Goal: Check status: Check status

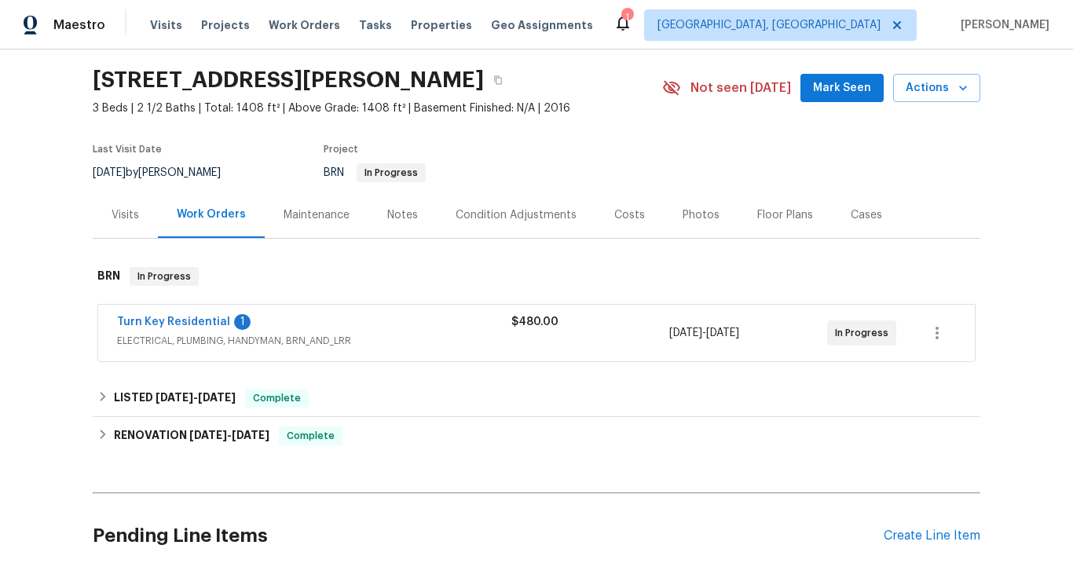
scroll to position [45, 0]
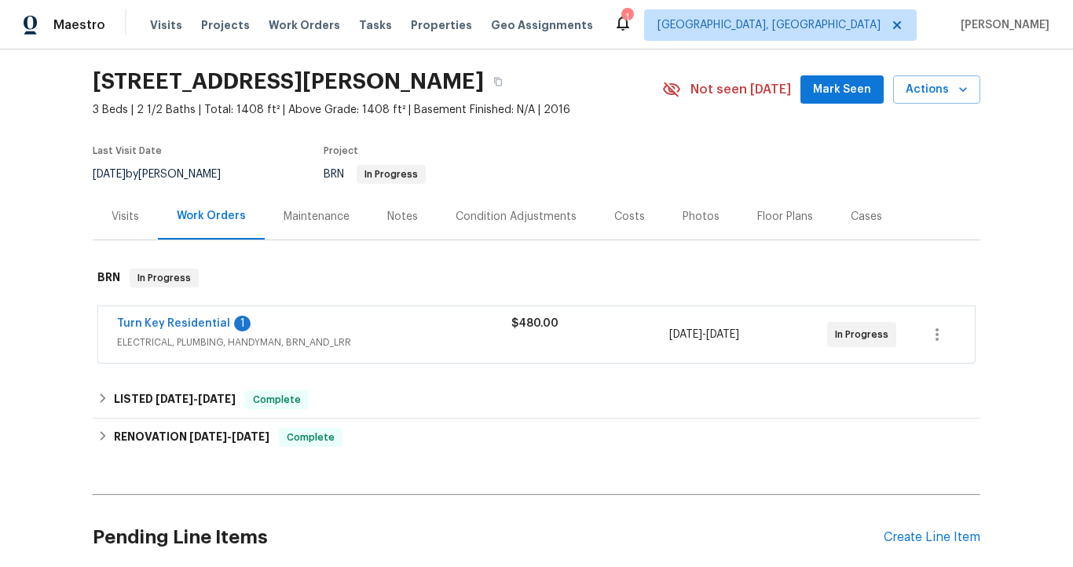
click at [130, 335] on span "ELECTRICAL, PLUMBING, HANDYMAN, BRN_AND_LRR" at bounding box center [314, 343] width 394 height 16
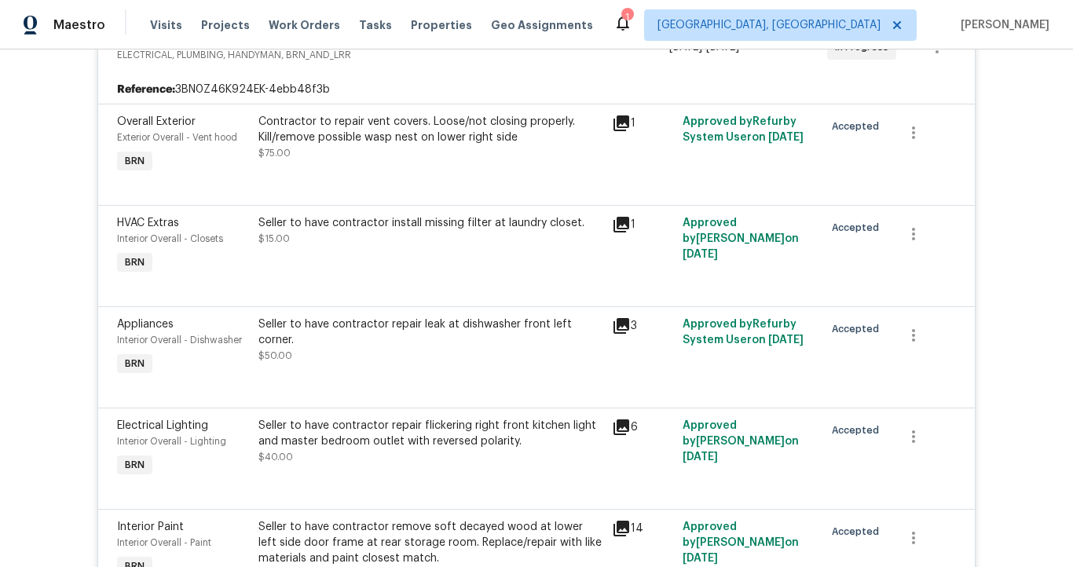
scroll to position [0, 0]
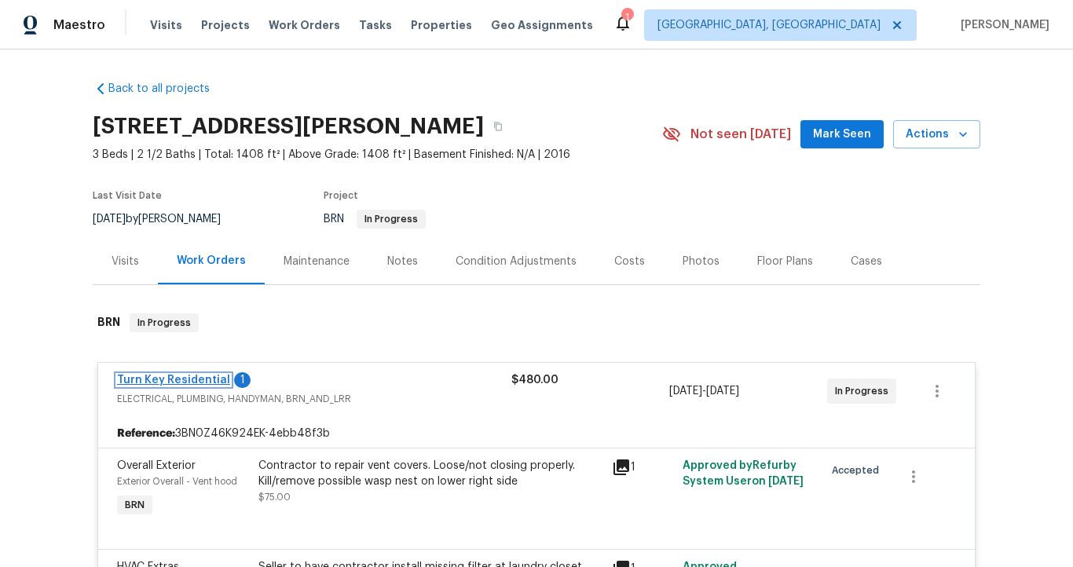
click at [176, 378] on link "Turn Key Residential" at bounding box center [173, 380] width 113 height 11
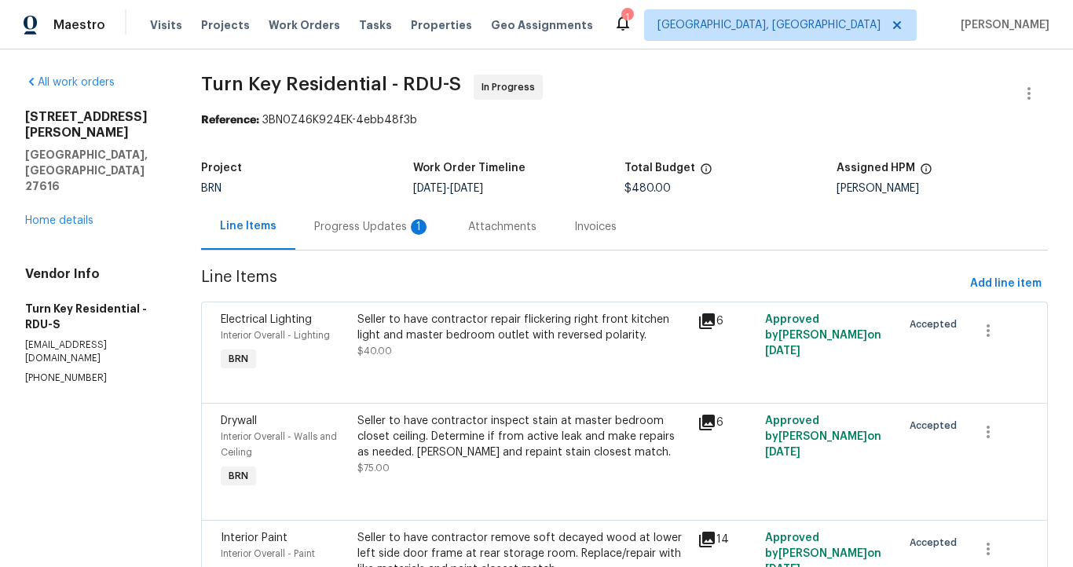
click at [361, 234] on div "Progress Updates 1" at bounding box center [372, 227] width 116 height 16
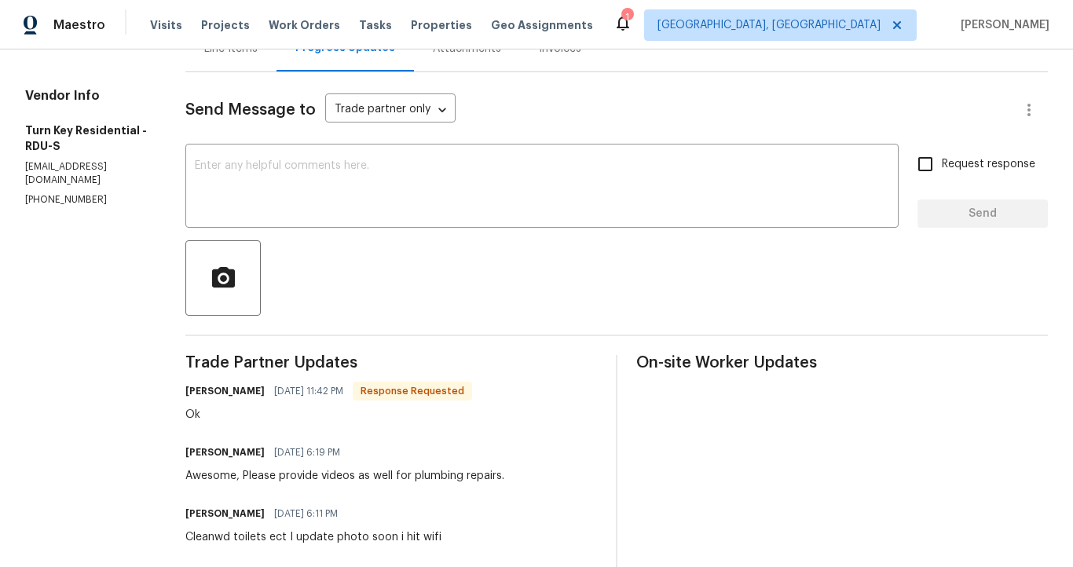
scroll to position [370, 0]
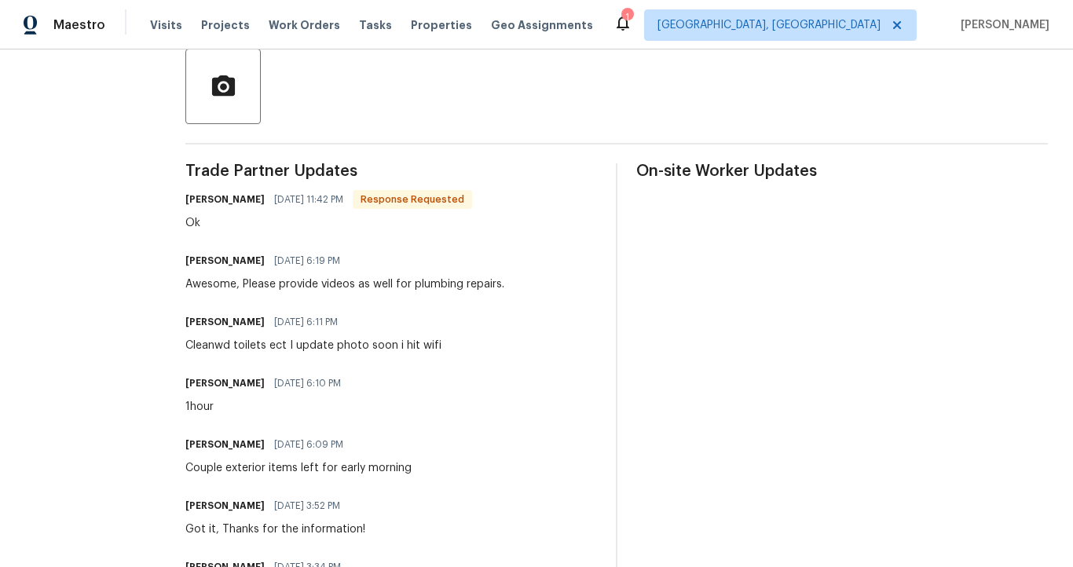
drag, startPoint x: 301, startPoint y: 424, endPoint x: 345, endPoint y: 420, distance: 44.2
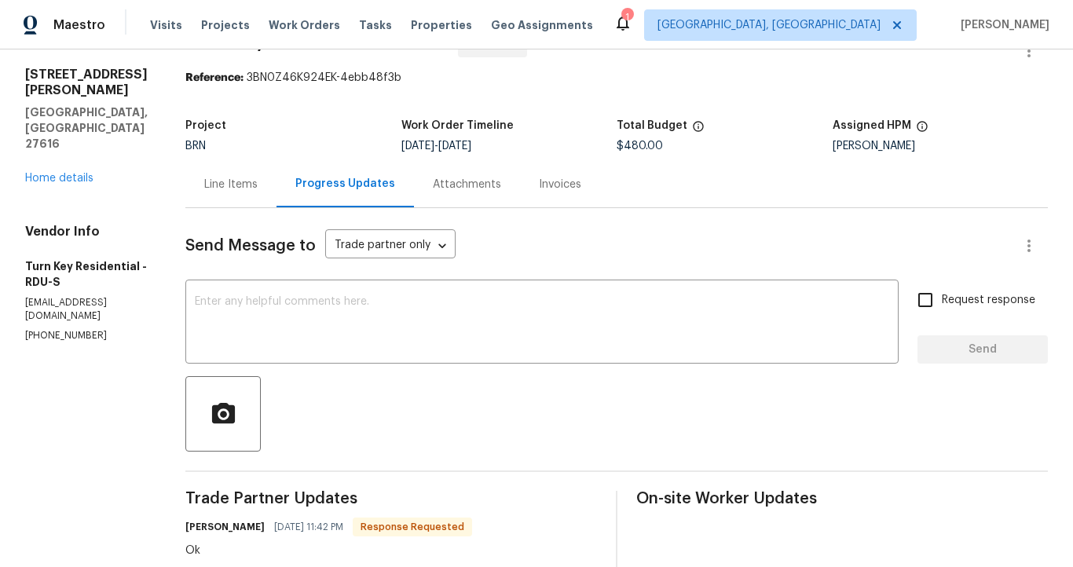
scroll to position [0, 0]
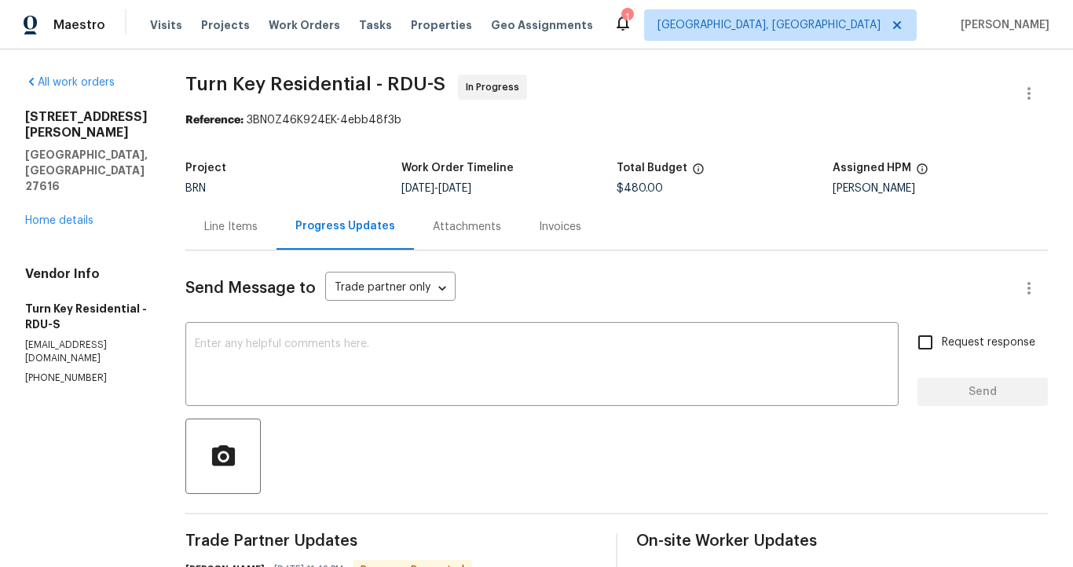
click at [258, 233] on div "Line Items" at bounding box center [230, 227] width 53 height 16
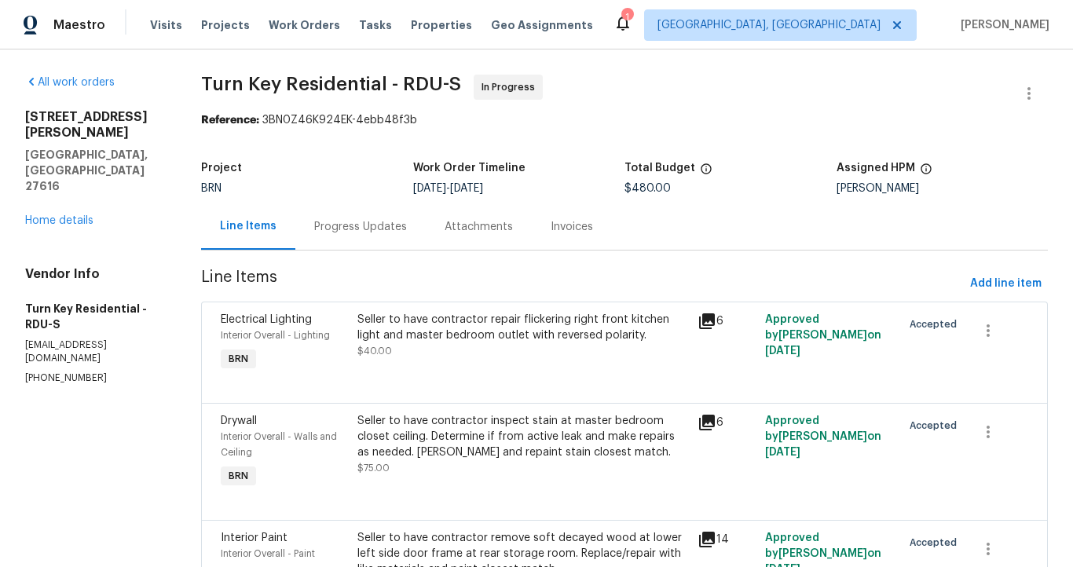
click at [360, 232] on div "Progress Updates" at bounding box center [360, 227] width 93 height 16
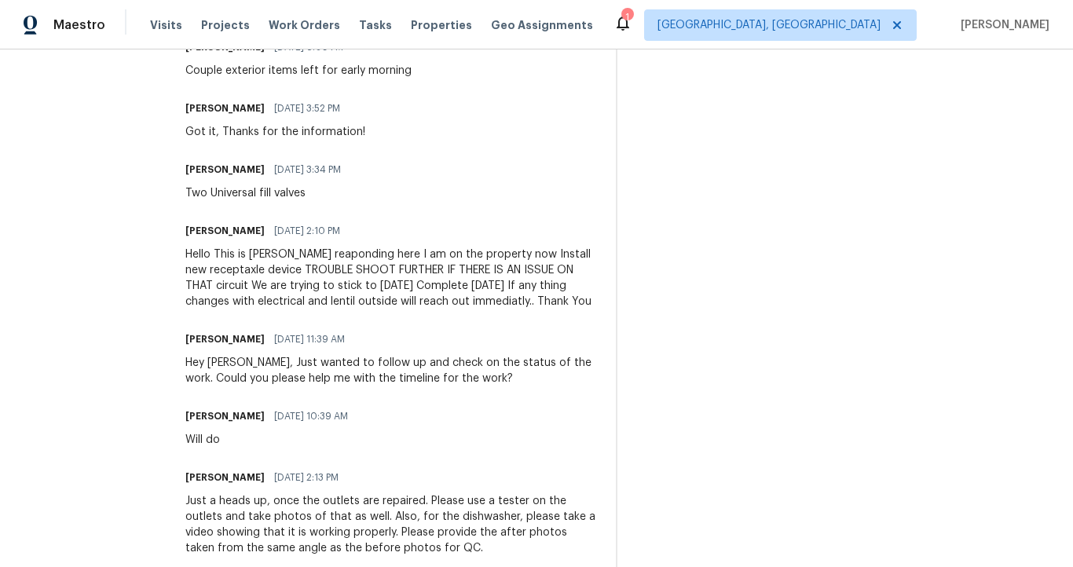
scroll to position [765, 0]
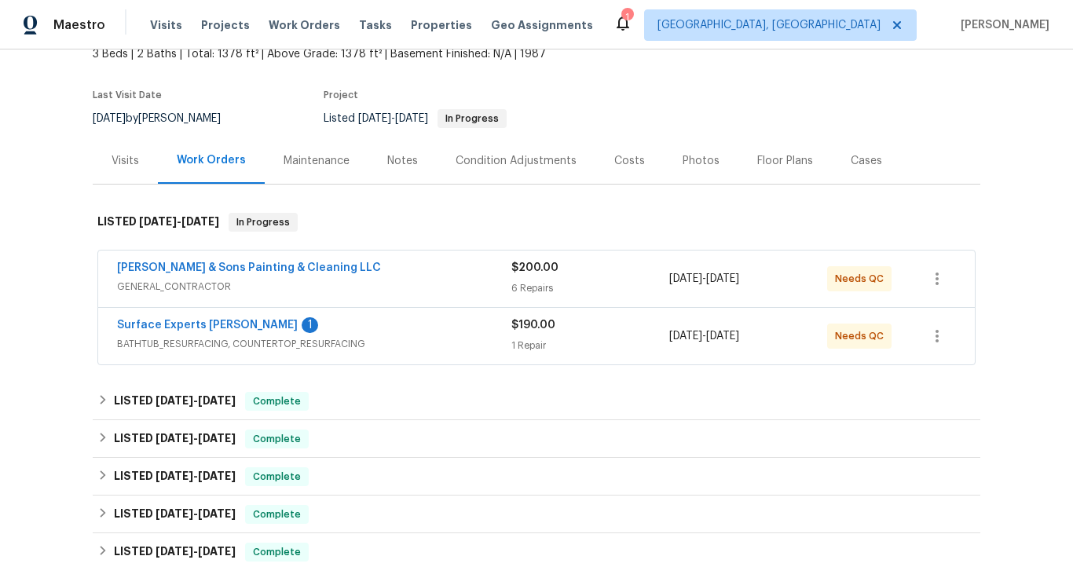
scroll to position [115, 0]
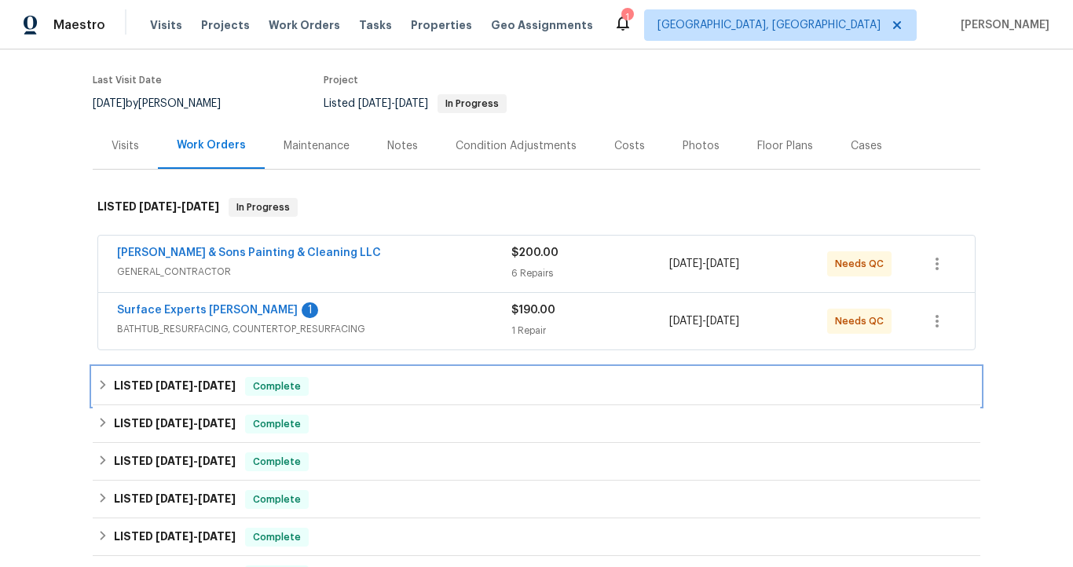
click at [156, 386] on span "7/17/25" at bounding box center [175, 385] width 38 height 11
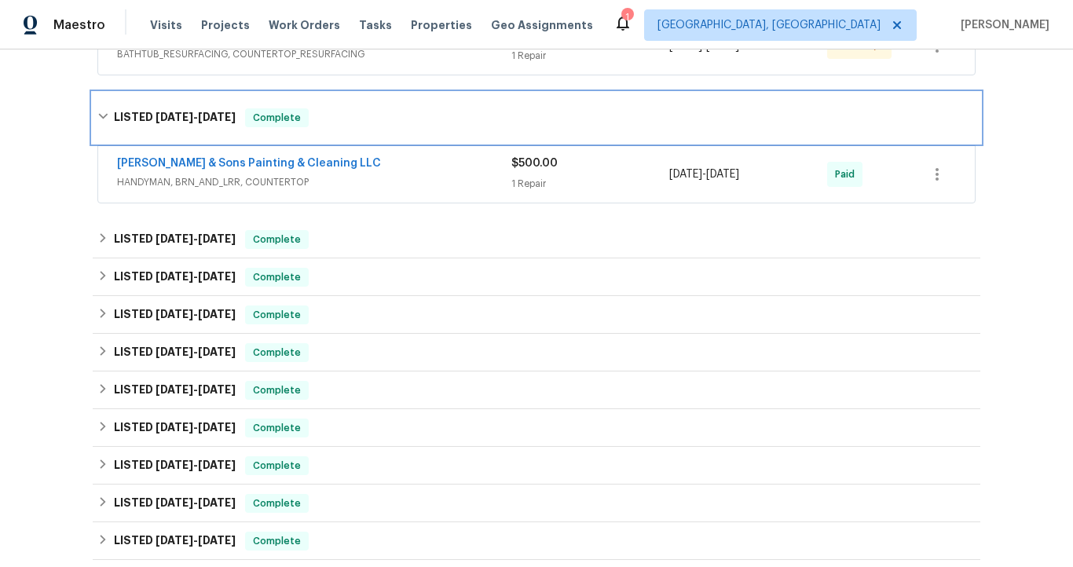
scroll to position [397, 0]
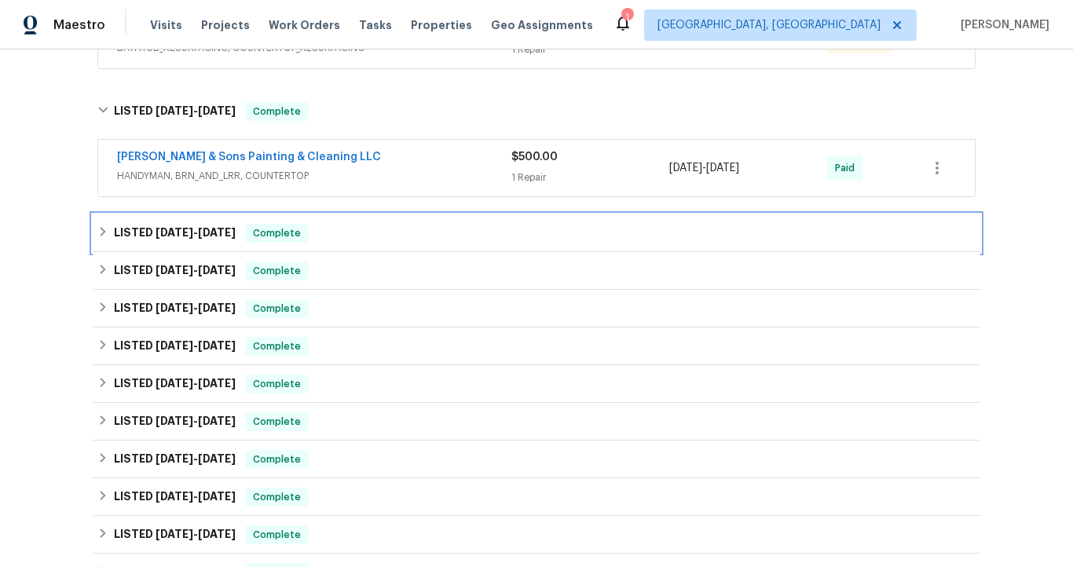
click at [204, 232] on span "5/26/25" at bounding box center [217, 232] width 38 height 11
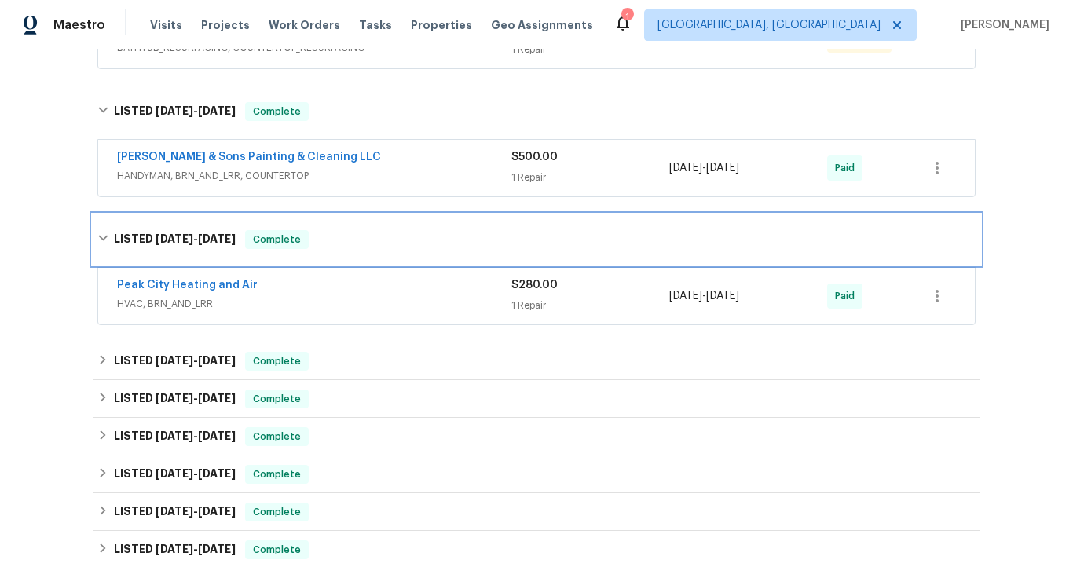
click at [204, 234] on span "5/26/25" at bounding box center [217, 238] width 38 height 11
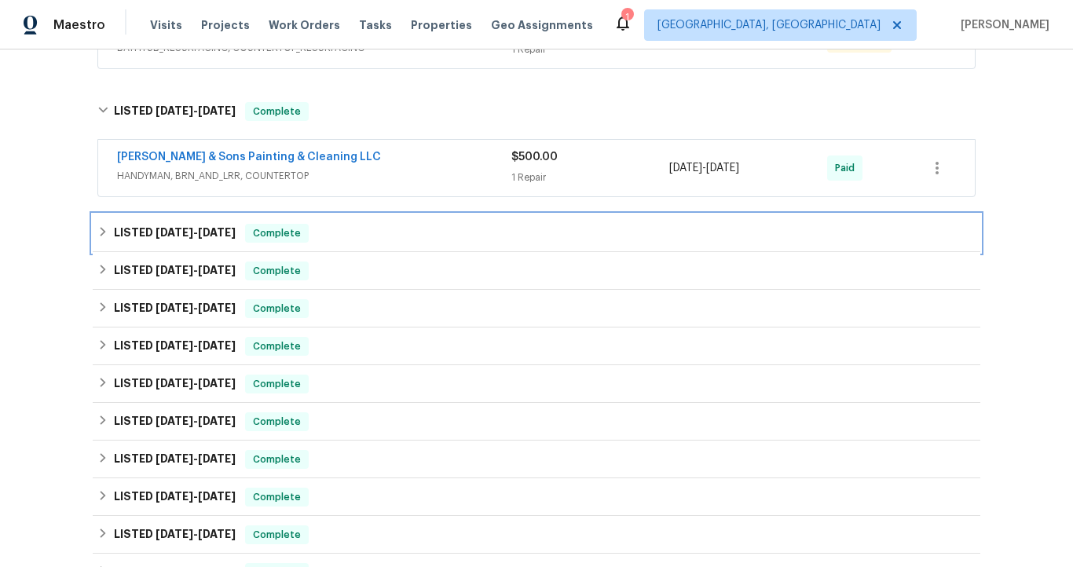
scroll to position [0, 0]
